Goal: Navigation & Orientation: Find specific page/section

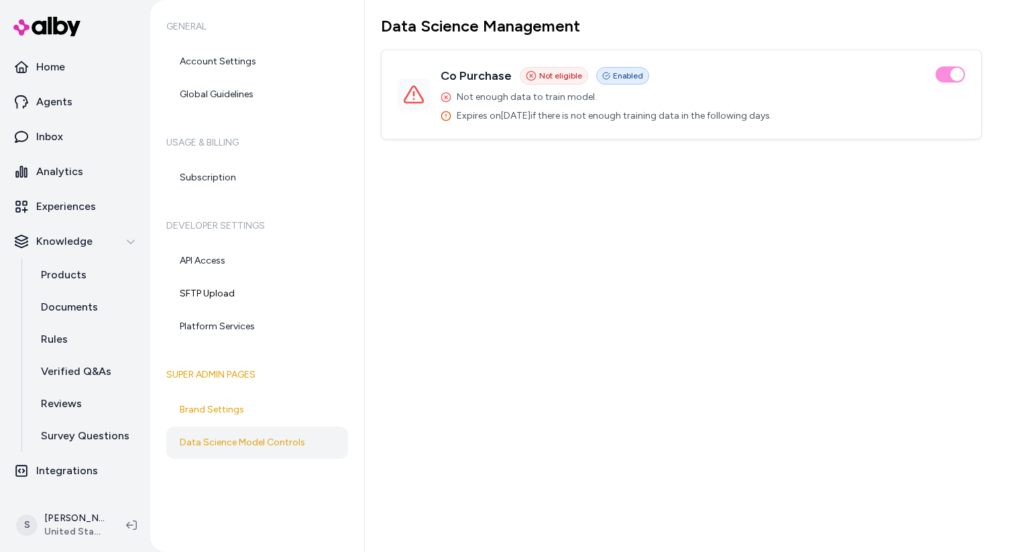
click at [582, 163] on div "Data Science Management Co Purchase Not eligible Enabled Not enough data to tra…" at bounding box center [689, 276] width 649 height 552
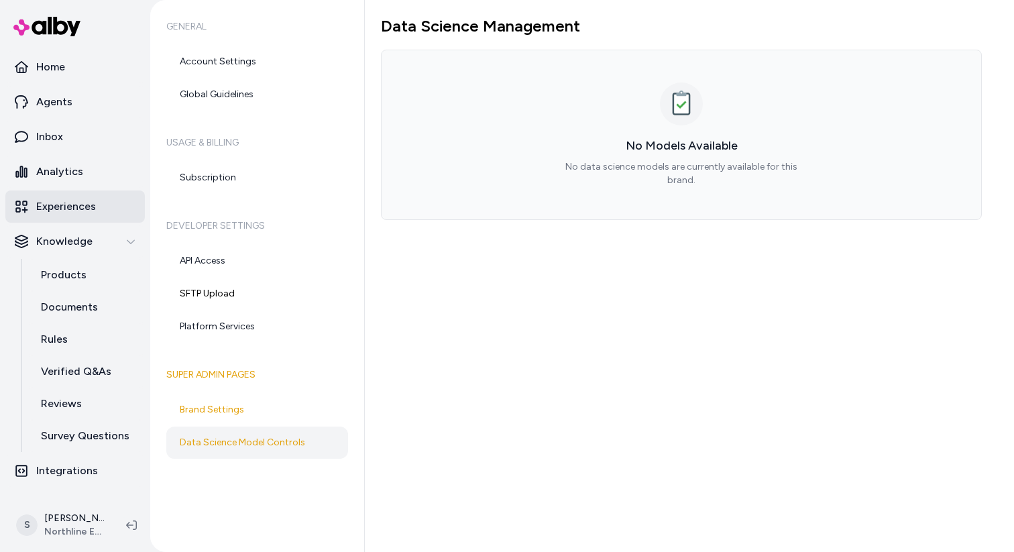
click at [83, 203] on p "Experiences" at bounding box center [66, 207] width 60 height 16
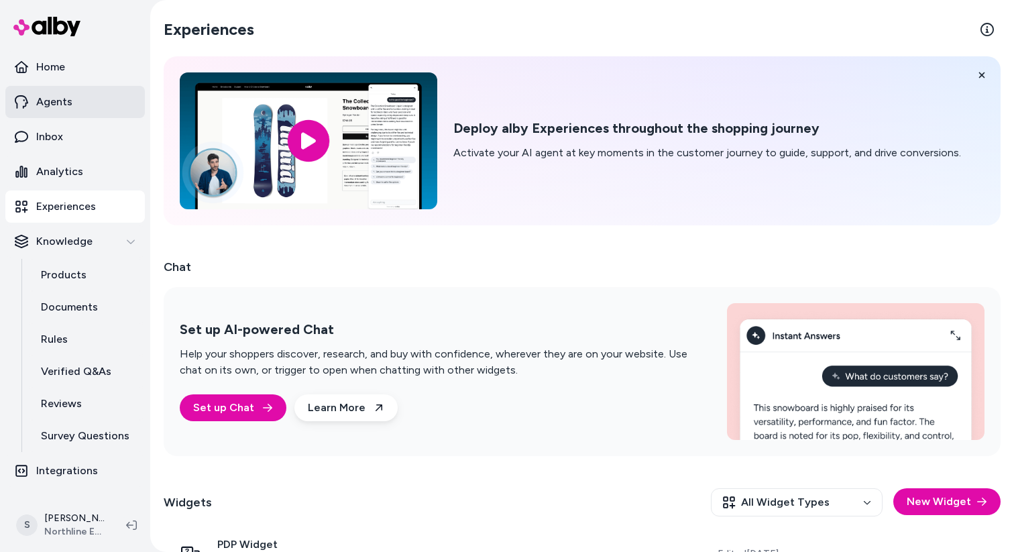
click at [75, 109] on link "Agents" at bounding box center [75, 102] width 140 height 32
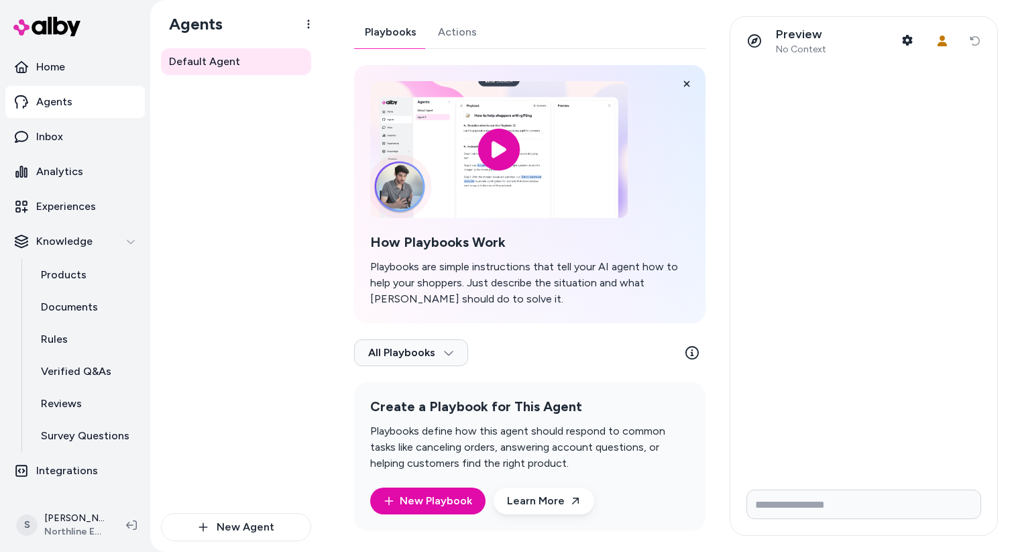
click at [445, 32] on link "Actions" at bounding box center [457, 32] width 60 height 32
